Goal: Task Accomplishment & Management: Complete application form

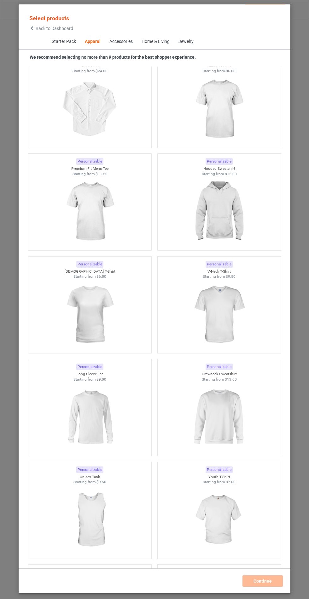
scroll to position [472, 0]
click at [233, 214] on img at bounding box center [219, 210] width 57 height 71
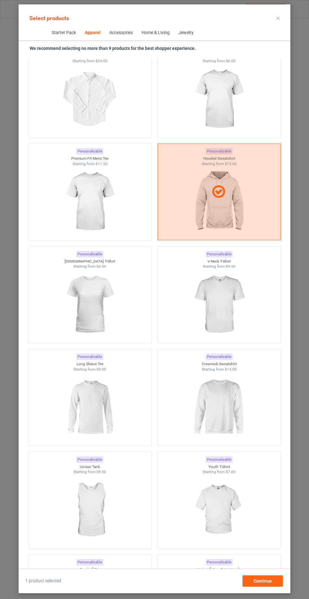
scroll to position [37, 0]
click at [273, 587] on div "Continue" at bounding box center [263, 581] width 40 height 11
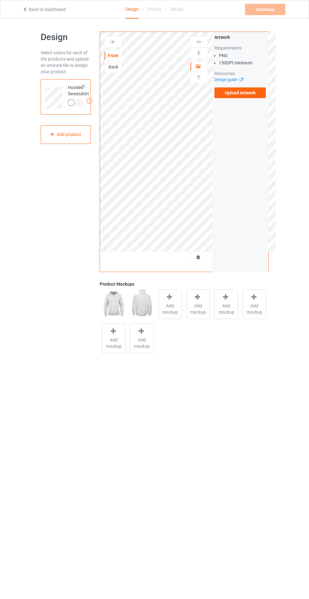
click at [252, 95] on label "Upload Artwork" at bounding box center [241, 92] width 52 height 11
click at [0, 0] on input "Upload Artwork" at bounding box center [0, 0] width 0 height 0
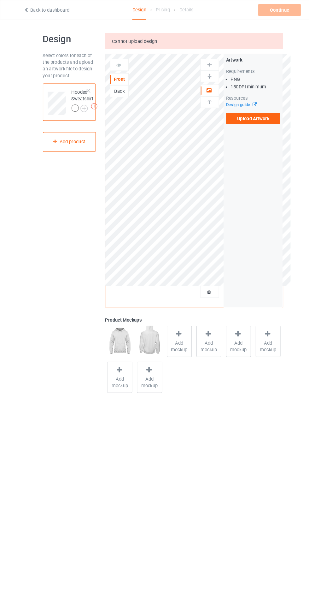
click at [249, 112] on label "Upload Artwork" at bounding box center [241, 112] width 52 height 11
click at [0, 0] on input "Upload Artwork" at bounding box center [0, 0] width 0 height 0
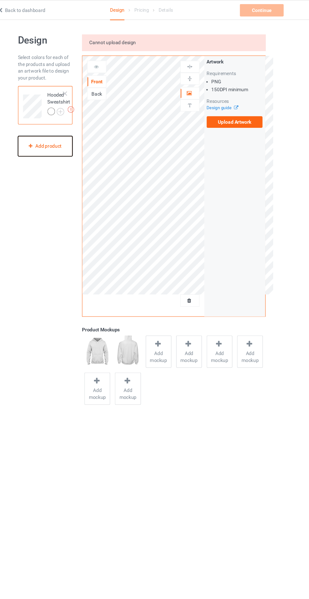
click at [51, 135] on icon at bounding box center [52, 134] width 5 height 4
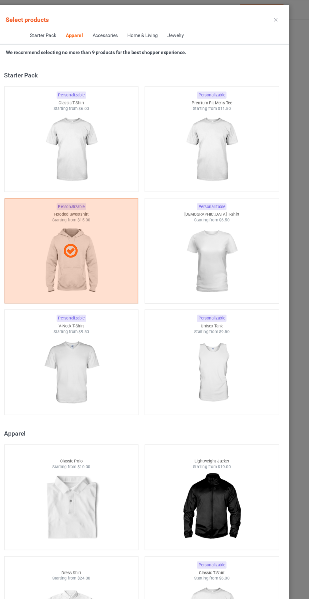
scroll to position [338, 0]
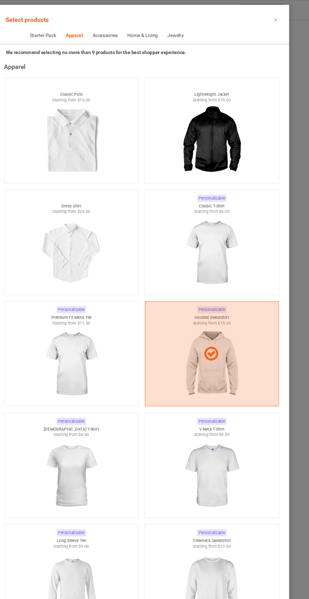
click at [51, 129] on div at bounding box center [89, 130] width 123 height 71
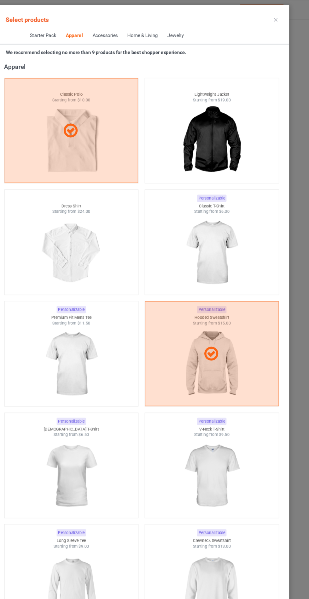
click at [61, 129] on div at bounding box center [89, 120] width 123 height 97
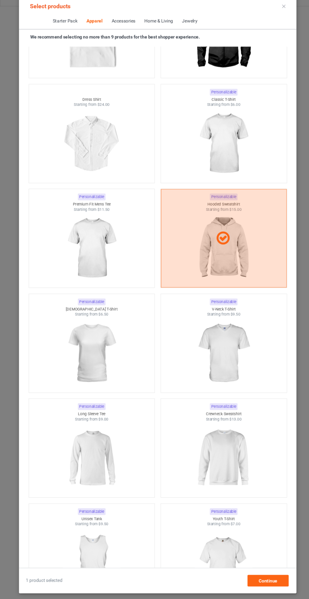
scroll to position [0, 0]
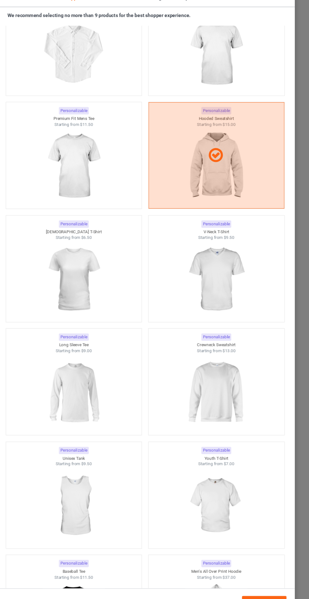
scroll to position [492, 0]
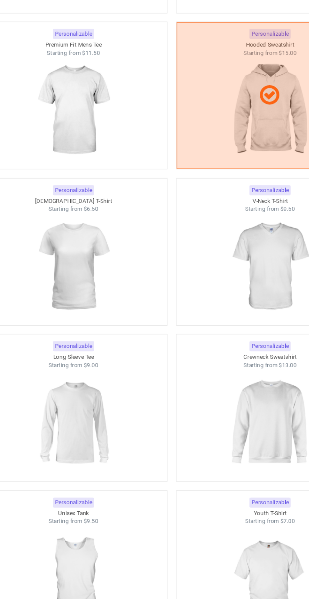
click at [70, 183] on img at bounding box center [90, 181] width 57 height 71
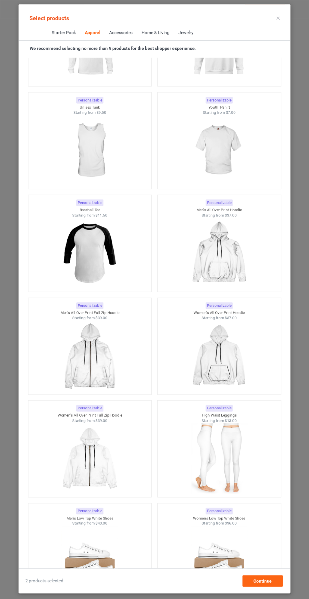
scroll to position [37, 0]
click at [266, 585] on div "Continue" at bounding box center [263, 581] width 40 height 11
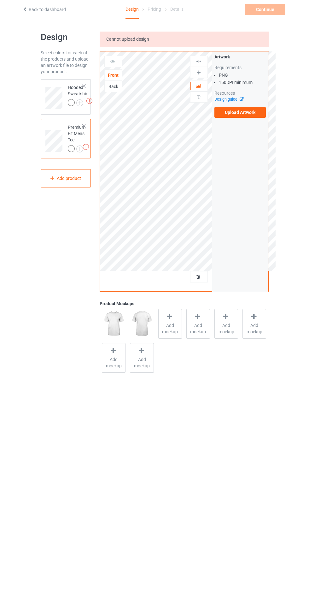
click at [251, 115] on label "Upload Artwork" at bounding box center [241, 112] width 52 height 11
click at [0, 0] on input "Upload Artwork" at bounding box center [0, 0] width 0 height 0
click at [245, 112] on label "Upload Artwork" at bounding box center [241, 112] width 52 height 11
click at [0, 0] on input "Upload Artwork" at bounding box center [0, 0] width 0 height 0
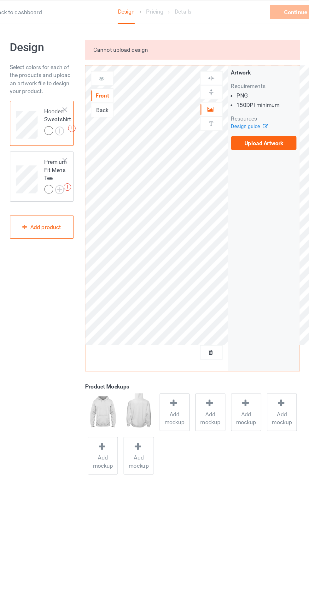
click at [248, 114] on label "Upload Artwork" at bounding box center [241, 112] width 52 height 11
click at [0, 0] on input "Upload Artwork" at bounding box center [0, 0] width 0 height 0
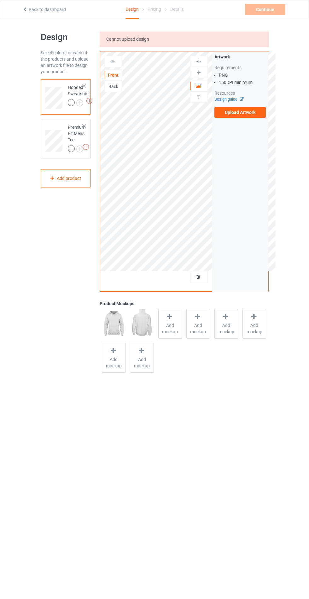
click at [41, 10] on link "Back to dashboard" at bounding box center [44, 9] width 44 height 5
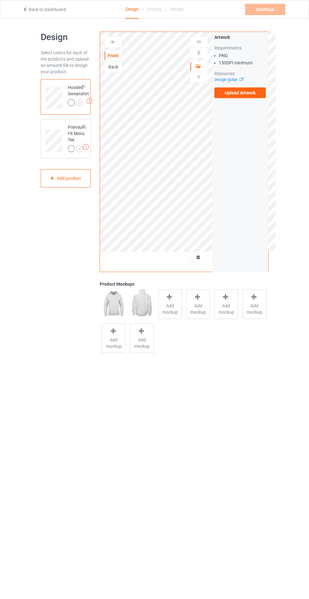
click at [255, 98] on label "Upload Artwork" at bounding box center [241, 92] width 52 height 11
click at [0, 0] on input "Upload Artwork" at bounding box center [0, 0] width 0 height 0
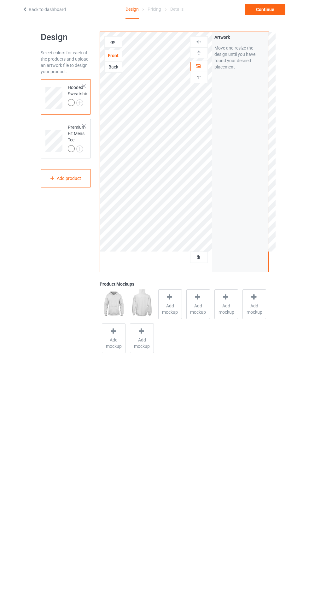
click at [164, 306] on span "Add mockup" at bounding box center [170, 309] width 23 height 13
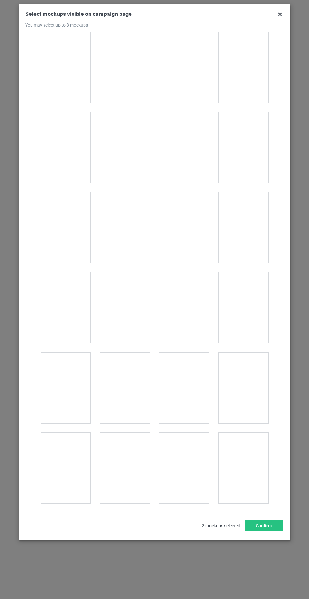
scroll to position [4959, 0]
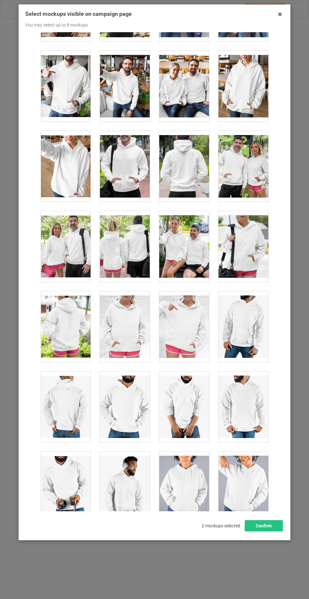
click at [130, 321] on div at bounding box center [125, 326] width 50 height 71
click at [276, 532] on button "Confirm" at bounding box center [264, 525] width 38 height 11
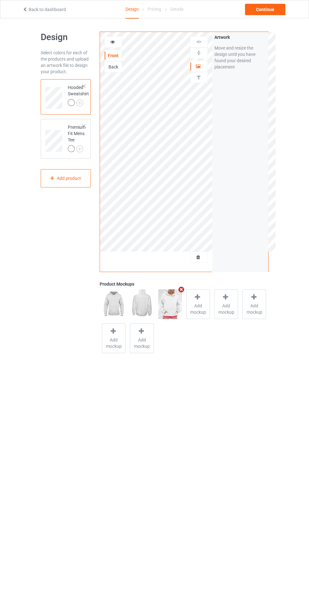
click at [0, 0] on img at bounding box center [0, 0] width 0 height 0
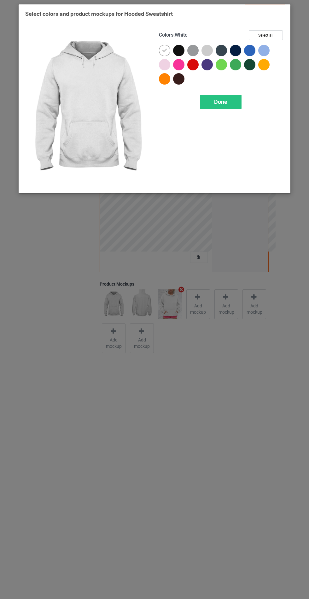
click at [194, 49] on div at bounding box center [193, 50] width 11 height 11
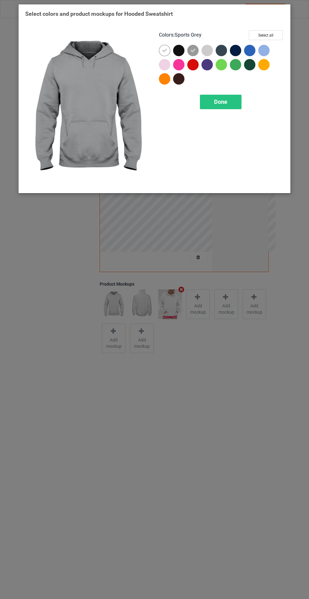
click at [207, 52] on div at bounding box center [207, 50] width 11 height 11
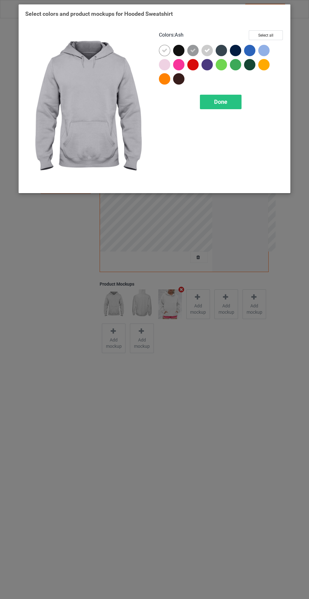
click at [165, 72] on div at bounding box center [166, 66] width 14 height 14
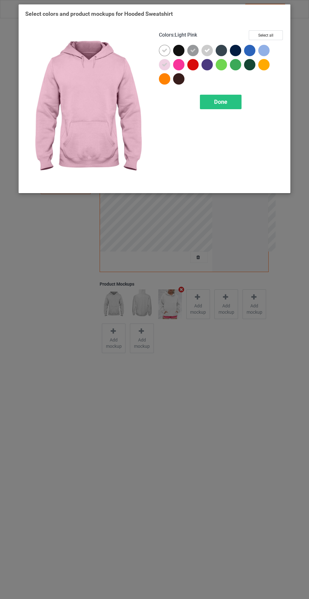
click at [266, 53] on div at bounding box center [264, 50] width 11 height 11
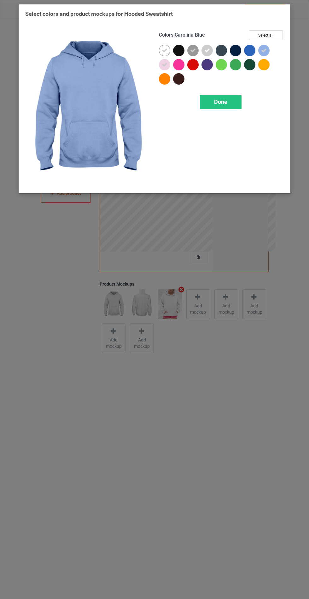
click at [264, 70] on div at bounding box center [266, 66] width 14 height 14
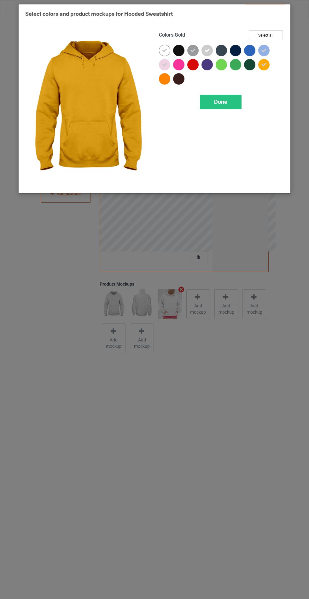
click at [264, 70] on div at bounding box center [266, 66] width 14 height 14
click at [262, 69] on div at bounding box center [264, 64] width 11 height 11
click at [231, 107] on div "Done" at bounding box center [221, 102] width 42 height 15
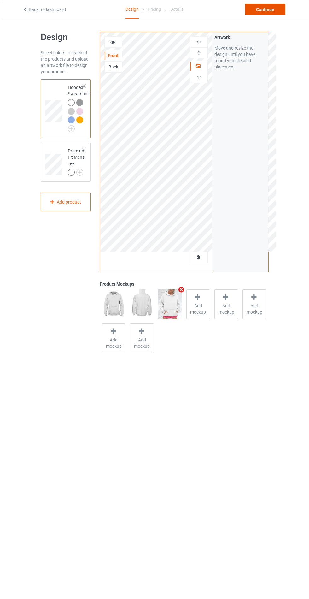
click at [265, 9] on div "Continue" at bounding box center [265, 9] width 40 height 11
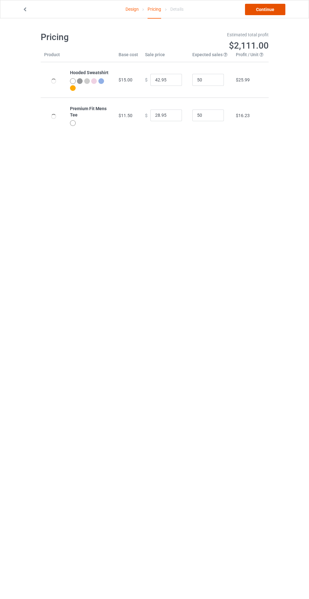
click at [268, 14] on link "Continue" at bounding box center [265, 9] width 40 height 11
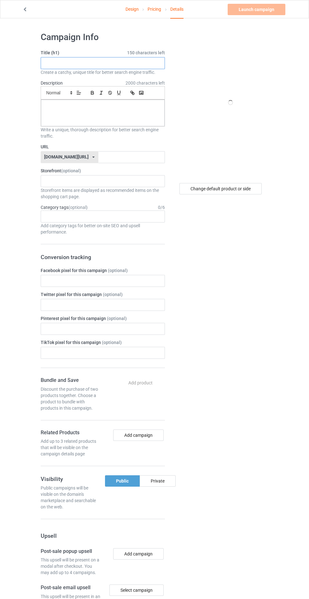
click at [140, 64] on input "text" at bounding box center [103, 63] width 124 height 12
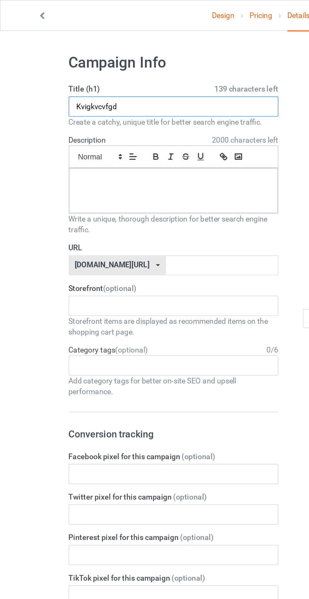
type input "Kvigkvcvfgd"
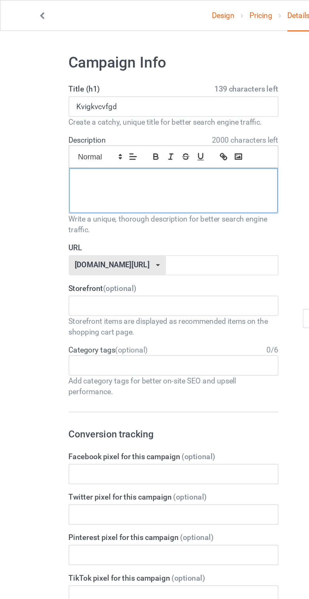
click at [95, 114] on div at bounding box center [103, 113] width 124 height 27
click at [111, 154] on input "text" at bounding box center [132, 157] width 67 height 12
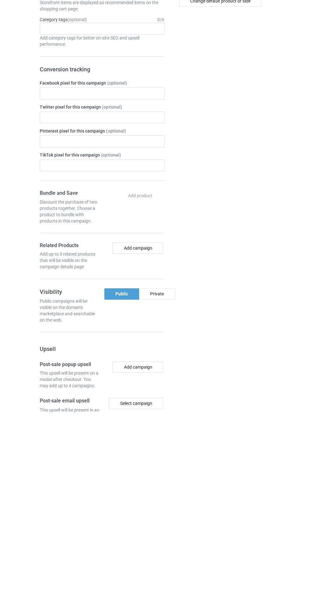
type input "Hbthasv"
click at [164, 483] on div "Private" at bounding box center [158, 481] width 36 height 11
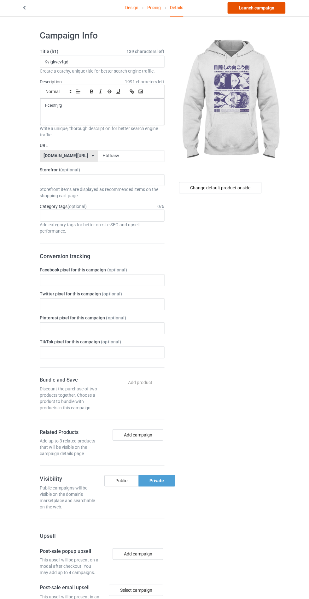
click at [274, 13] on link "Launch campaign" at bounding box center [257, 9] width 58 height 11
